Goal: Feedback & Contribution: Contribute content

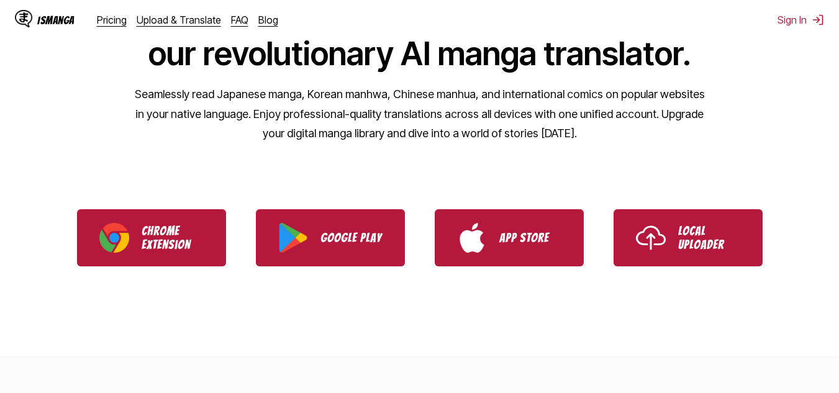
scroll to position [142, 0]
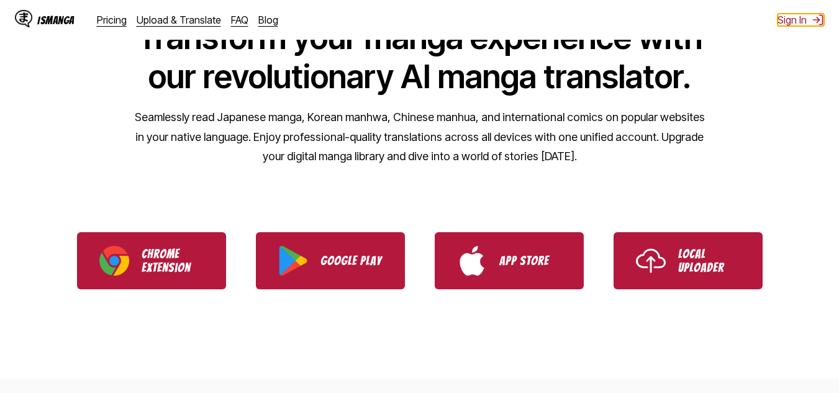
click at [814, 22] on img at bounding box center [818, 20] width 12 height 12
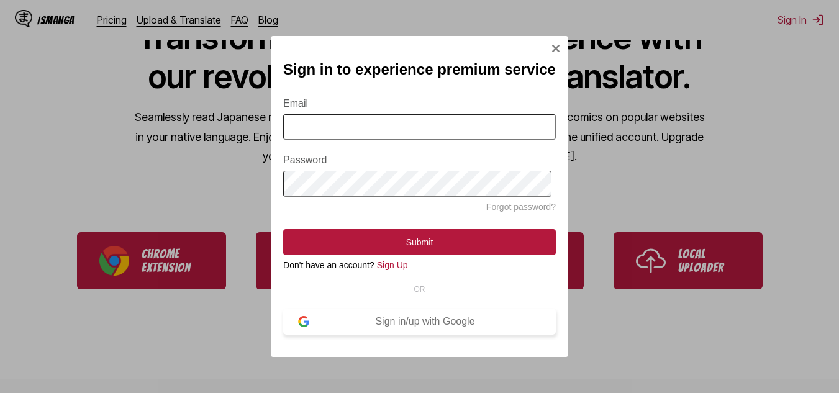
click at [373, 327] on div "Sign in/up with Google" at bounding box center [425, 321] width 232 height 11
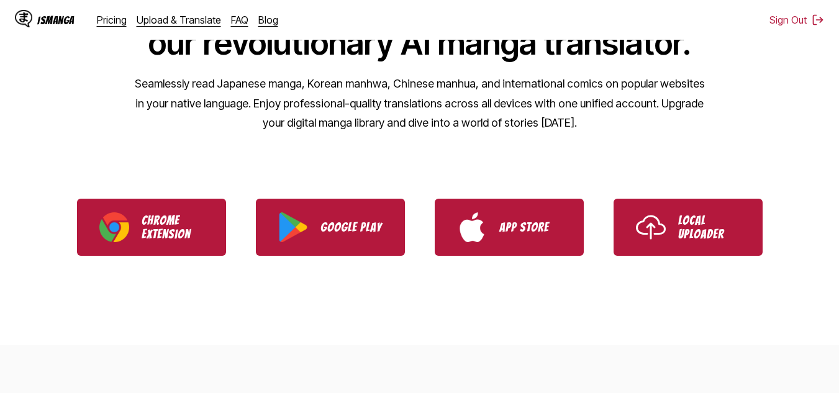
scroll to position [176, 0]
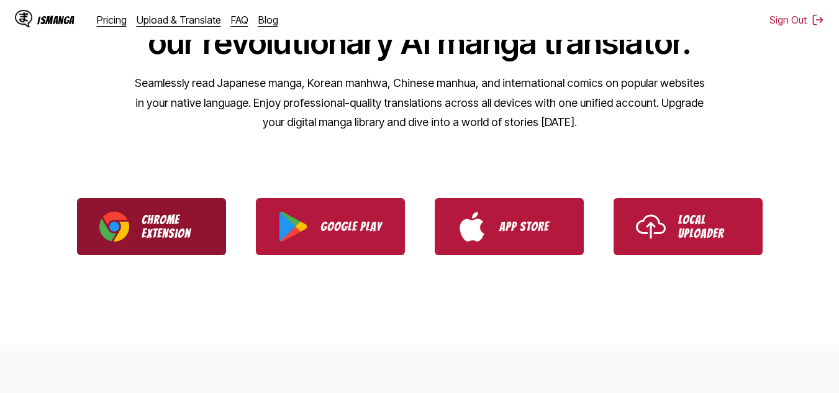
click at [159, 201] on link "Chrome Extension" at bounding box center [151, 226] width 149 height 57
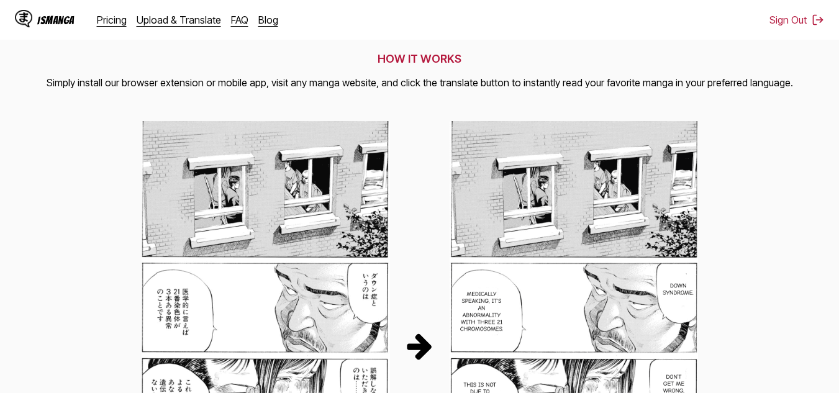
scroll to position [0, 0]
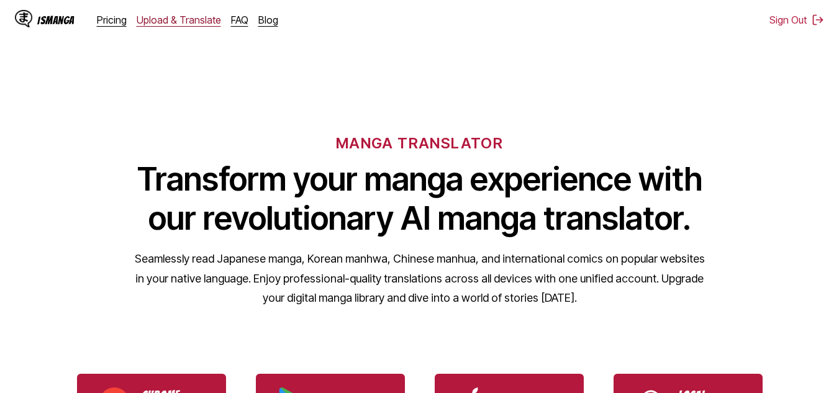
click at [163, 17] on link "Upload & Translate" at bounding box center [179, 20] width 84 height 12
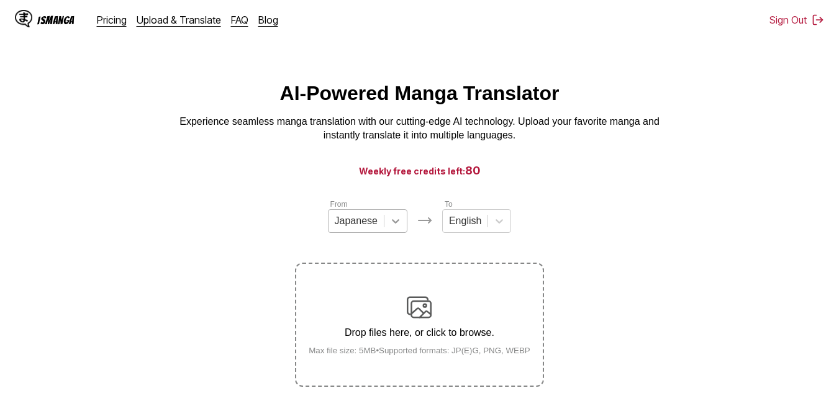
click at [392, 219] on div at bounding box center [395, 221] width 22 height 22
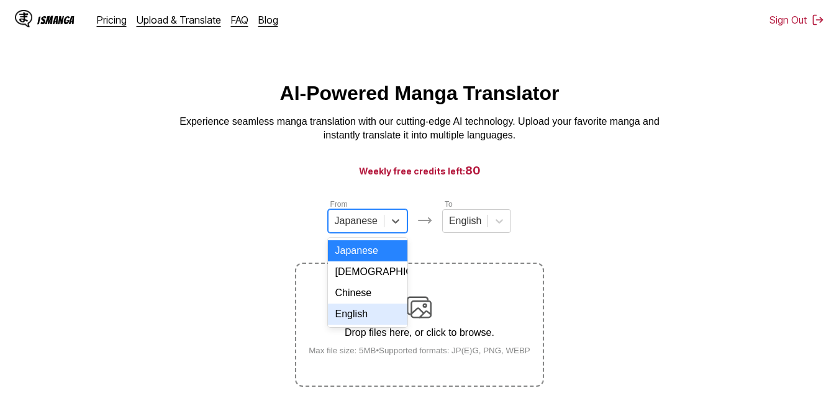
click at [344, 325] on div "English" at bounding box center [367, 314] width 79 height 21
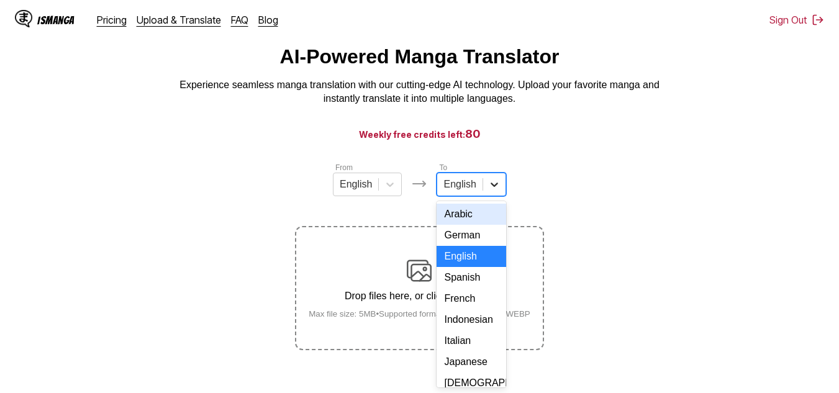
click at [484, 196] on div "17 results available. Use Up and Down to choose options, press Enter to select …" at bounding box center [470, 185] width 69 height 24
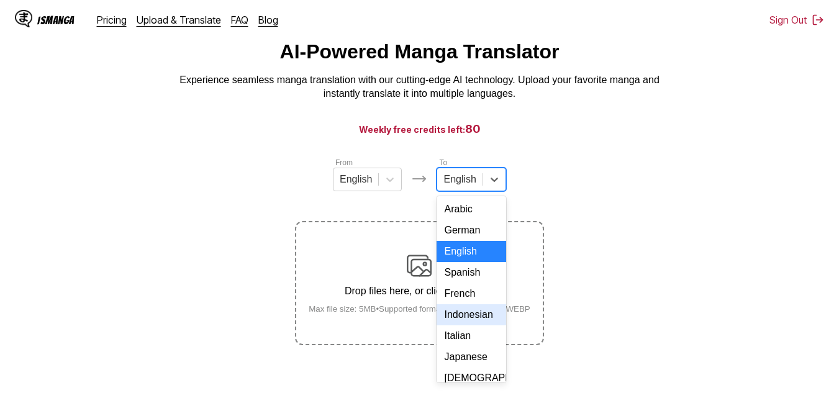
click at [461, 325] on div "Indonesian" at bounding box center [470, 314] width 69 height 21
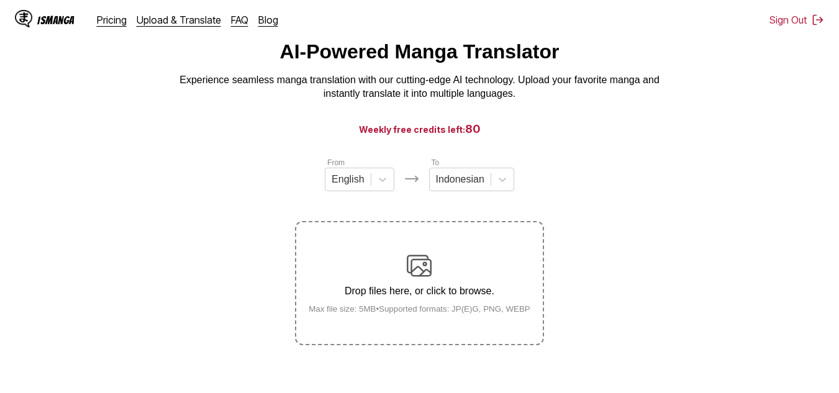
click at [417, 274] on img at bounding box center [419, 265] width 25 height 25
click at [0, 0] on input "Drop files here, or click to browse. Max file size: 5MB • Supported formats: JP…" at bounding box center [0, 0] width 0 height 0
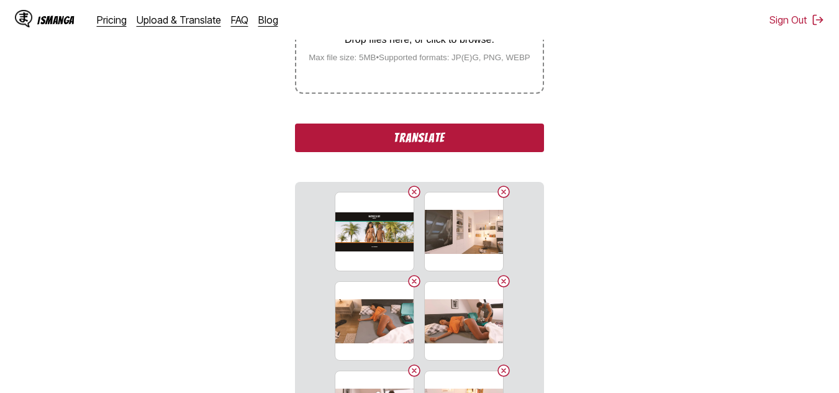
scroll to position [209, 0]
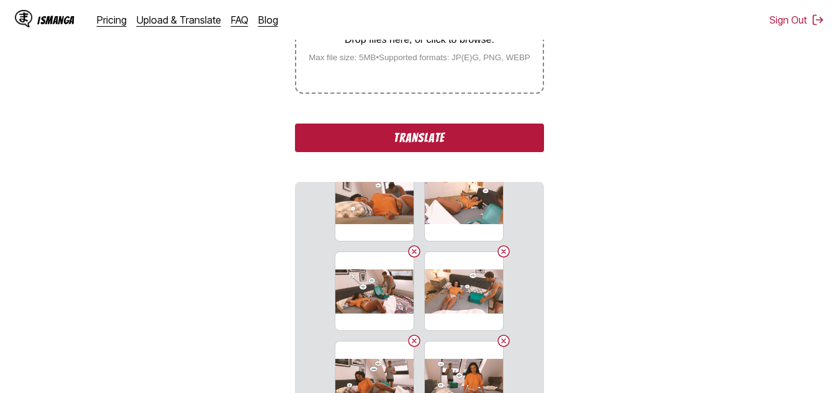
click at [427, 137] on button "Translate" at bounding box center [419, 138] width 248 height 29
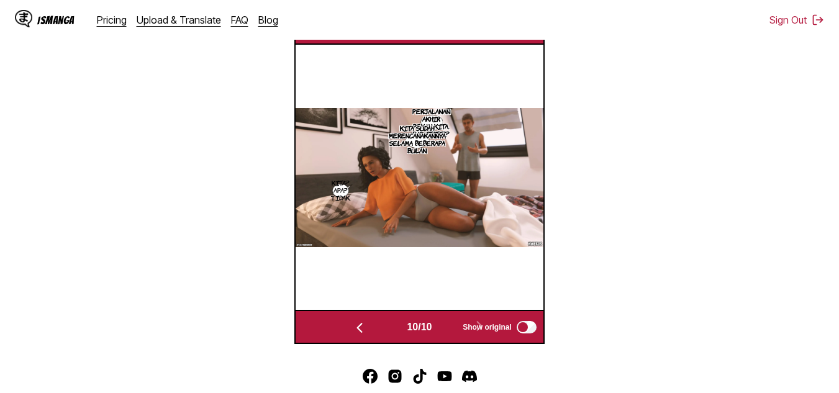
scroll to position [0, 2228]
